Goal: Transaction & Acquisition: Purchase product/service

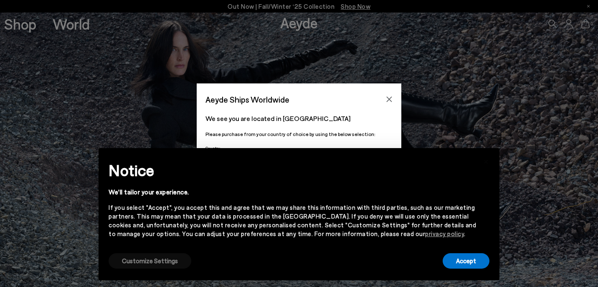
click at [129, 263] on button "Customize Settings" at bounding box center [150, 260] width 83 height 15
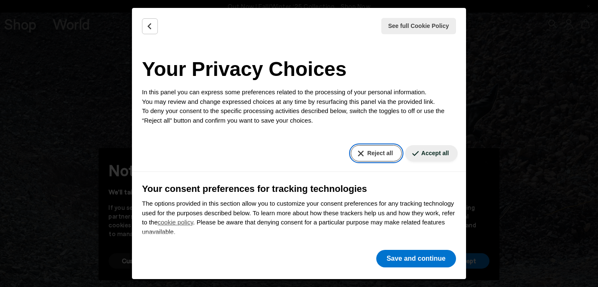
click at [369, 153] on button "Reject all" at bounding box center [376, 153] width 51 height 16
click at [149, 27] on icon "Back" at bounding box center [149, 25] width 3 height 5
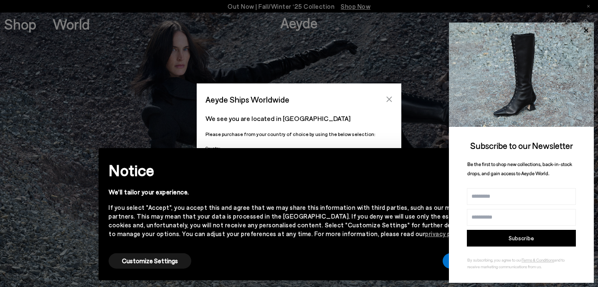
click at [389, 99] on icon "Close" at bounding box center [389, 99] width 5 height 5
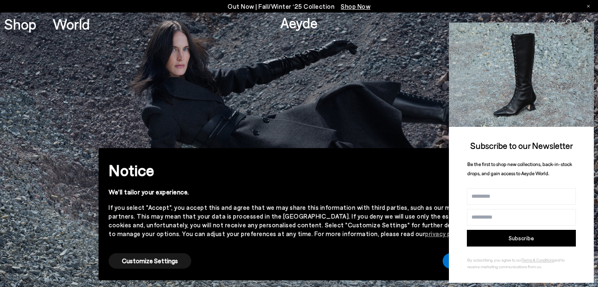
click at [586, 28] on icon at bounding box center [585, 30] width 11 height 11
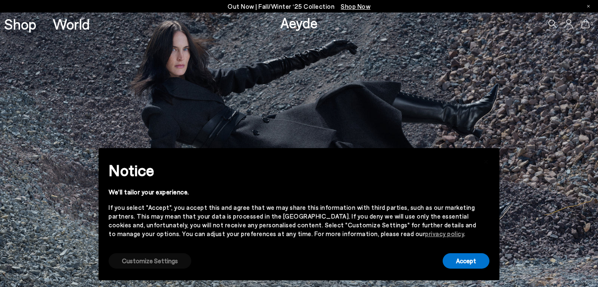
click at [153, 261] on button "Customize Settings" at bounding box center [150, 260] width 83 height 15
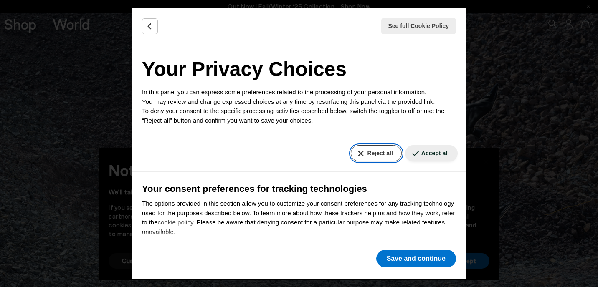
click at [369, 153] on button "Reject all" at bounding box center [376, 153] width 51 height 16
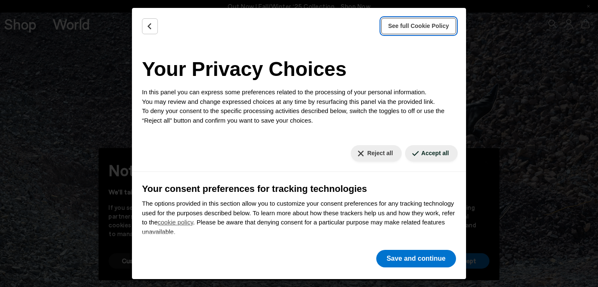
click at [410, 28] on span "See full Cookie Policy" at bounding box center [418, 26] width 61 height 9
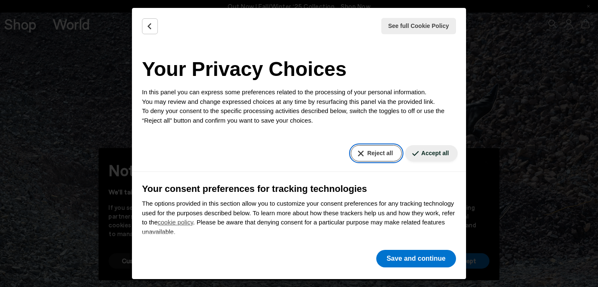
click at [375, 155] on button "Reject all" at bounding box center [376, 153] width 51 height 16
click at [150, 26] on icon "Back" at bounding box center [150, 26] width 8 height 8
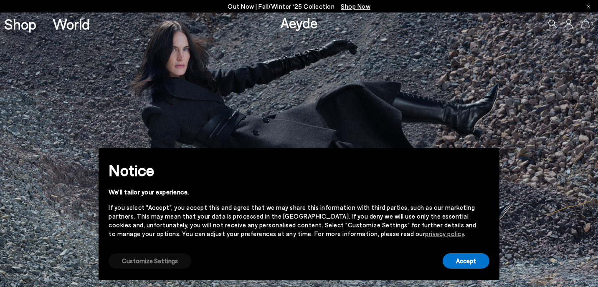
click at [146, 262] on button "Customize Settings" at bounding box center [150, 260] width 83 height 15
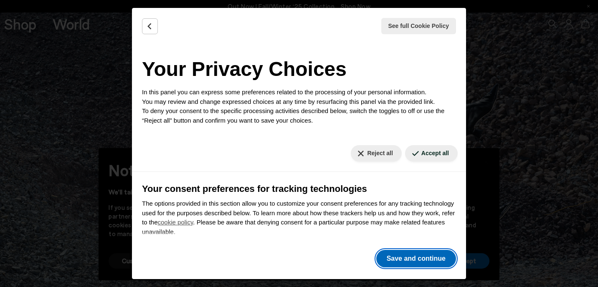
click at [388, 259] on button "Save and continue" at bounding box center [416, 259] width 80 height 18
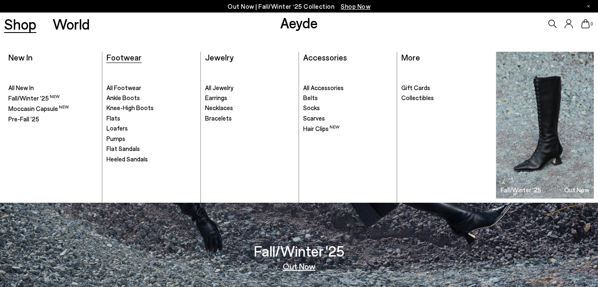
click at [126, 58] on span "Footwear" at bounding box center [123, 57] width 35 height 10
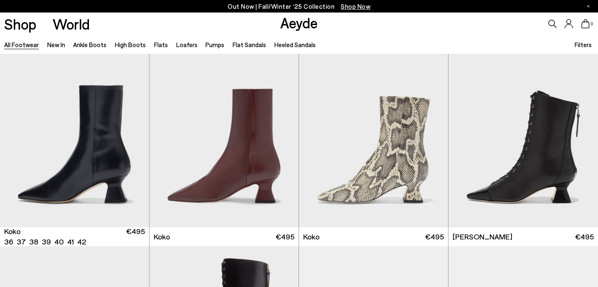
scroll to position [1041, 0]
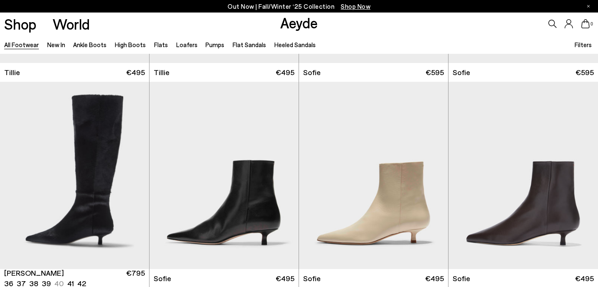
scroll to position [2487, 0]
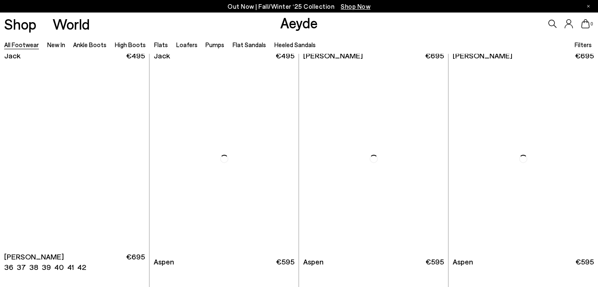
scroll to position [5351, 0]
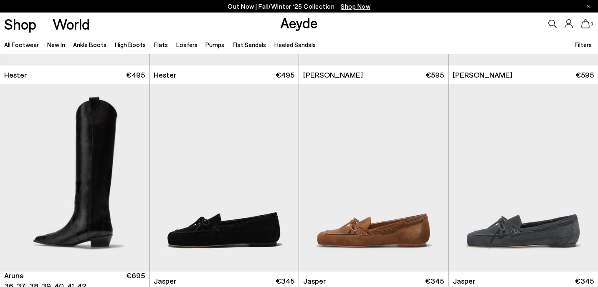
scroll to position [6426, 0]
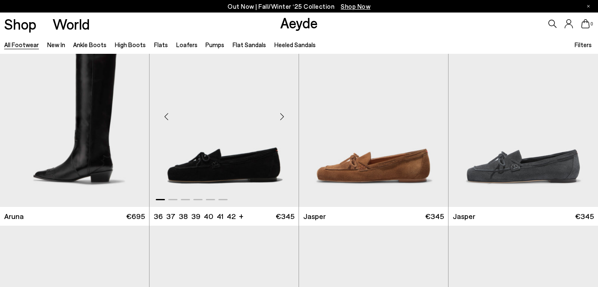
click at [281, 115] on div "Next slide" at bounding box center [281, 116] width 25 height 25
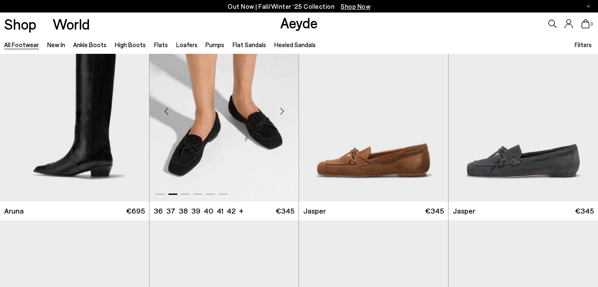
scroll to position [6436, 0]
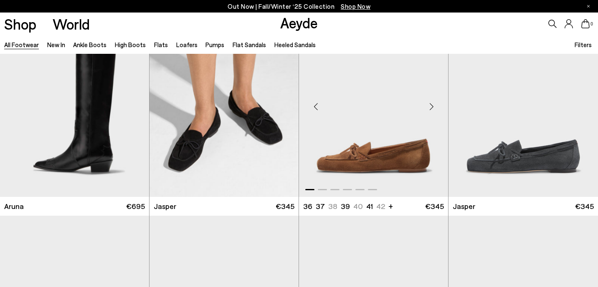
click at [366, 152] on img "1 / 6" at bounding box center [373, 103] width 149 height 187
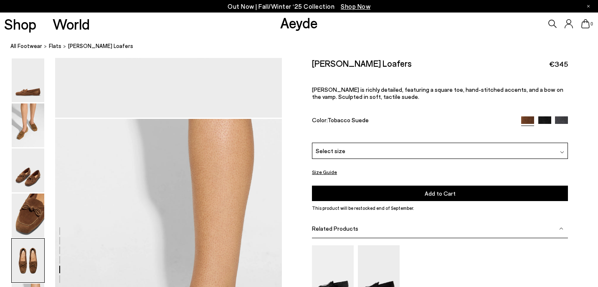
scroll to position [1324, 0]
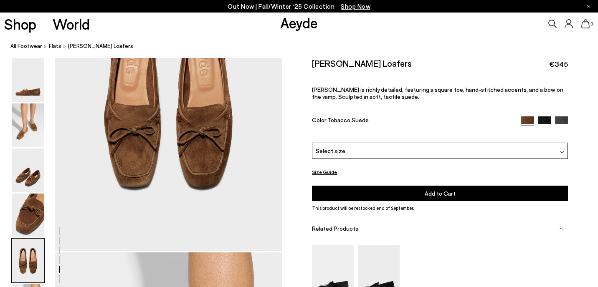
click at [546, 120] on img at bounding box center [544, 122] width 13 height 13
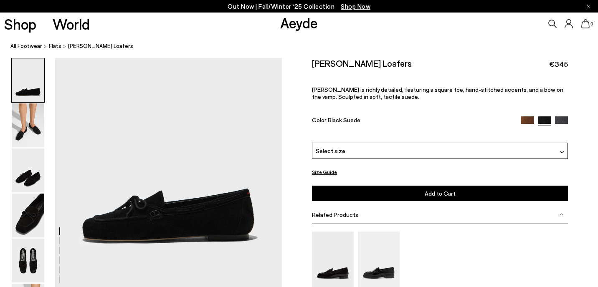
scroll to position [74, 0]
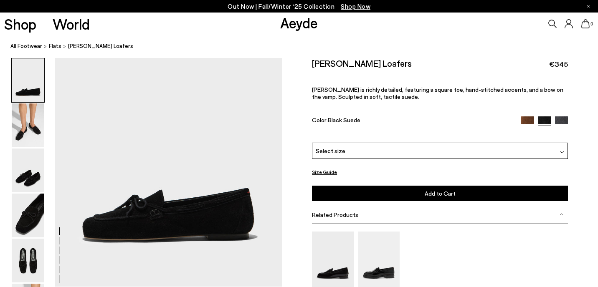
click at [563, 120] on img at bounding box center [561, 122] width 13 height 13
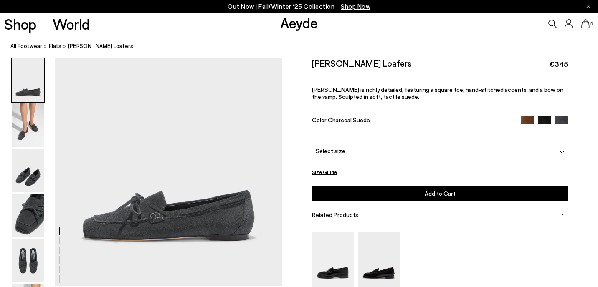
scroll to position [75, 0]
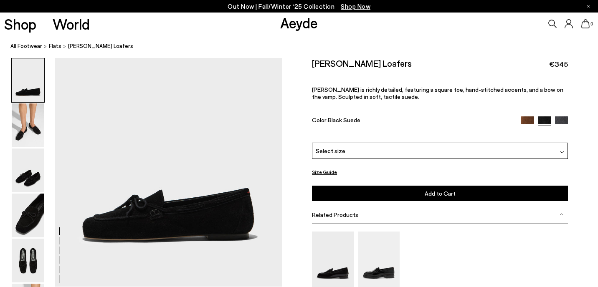
scroll to position [74, 0]
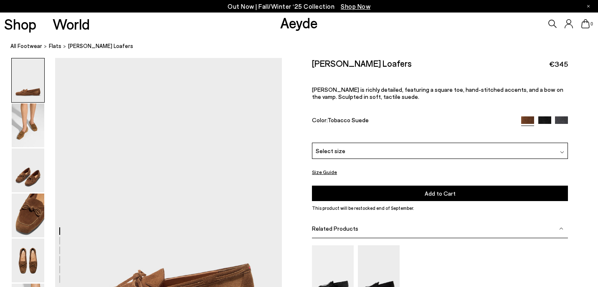
scroll to position [1324, 0]
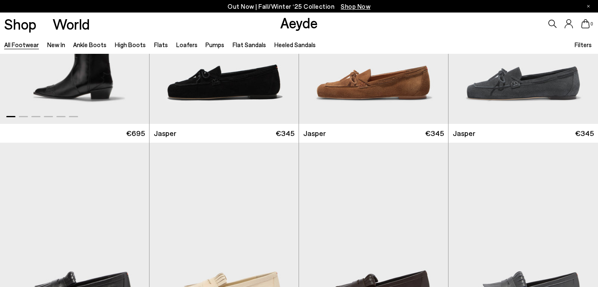
scroll to position [6621, 0]
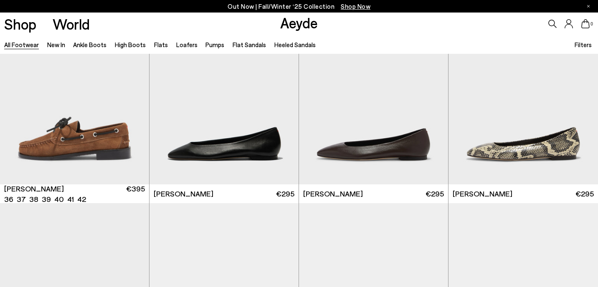
scroll to position [7720, 0]
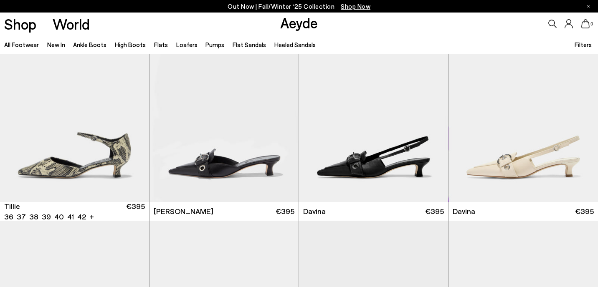
scroll to position [8967, 0]
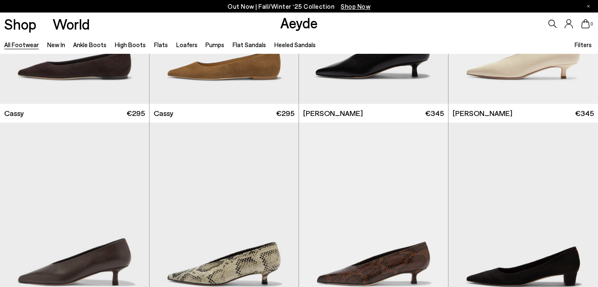
scroll to position [10217, 0]
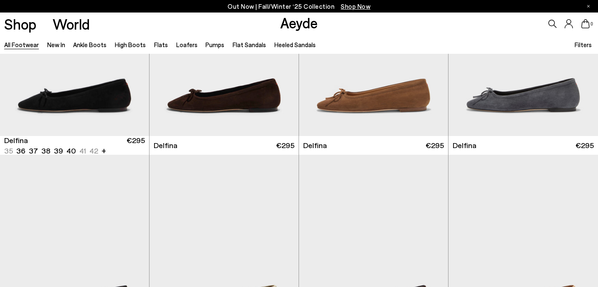
scroll to position [11050, 0]
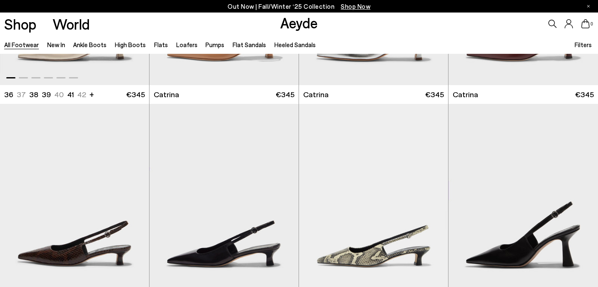
scroll to position [12533, 0]
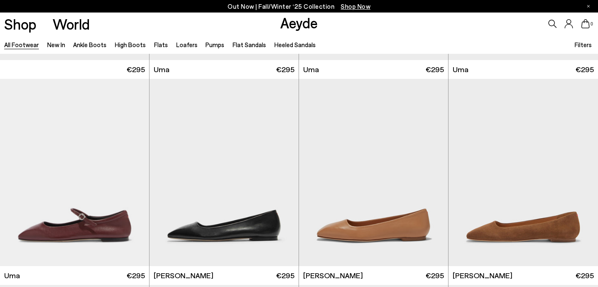
scroll to position [14046, 0]
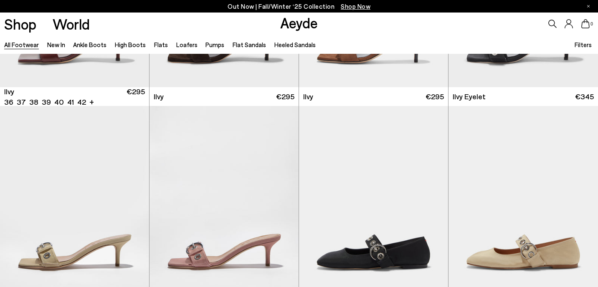
scroll to position [15004, 0]
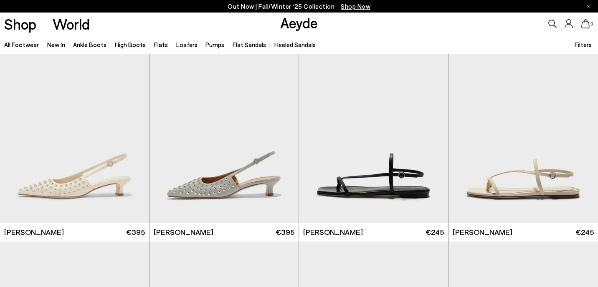
scroll to position [16547, 0]
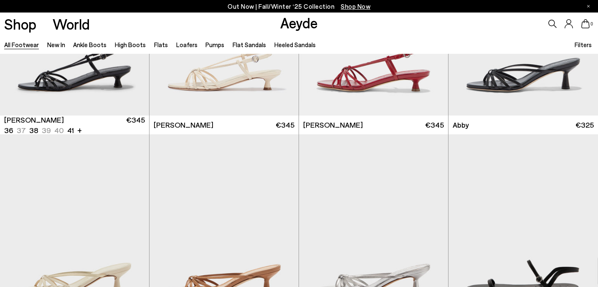
scroll to position [17287, 0]
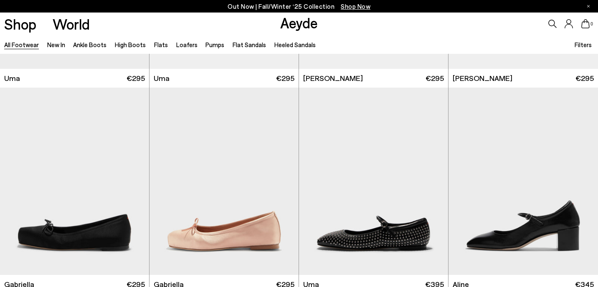
scroll to position [18766, 0]
